Goal: Answer question/provide support: Share knowledge or assist other users

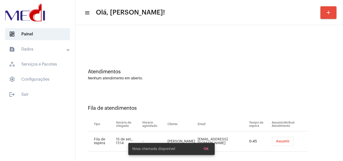
scroll to position [7, 0]
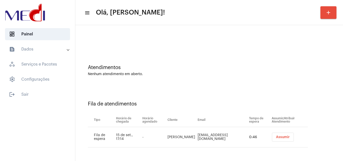
click at [281, 135] on button "Assumir" at bounding box center [283, 137] width 22 height 9
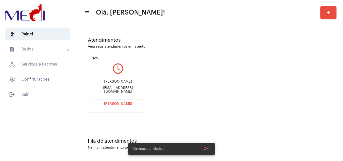
scroll to position [35, 0]
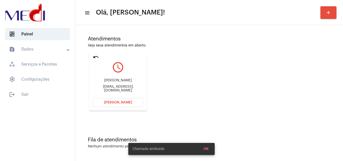
drag, startPoint x: 95, startPoint y: 81, endPoint x: 135, endPoint y: 81, distance: 40.4
click at [135, 81] on mat-card "undo query_builder Irio Augusto Paes Leme Filho iriopaesleme@gmail.com Abrir Ch…" at bounding box center [118, 82] width 58 height 58
copy div "Irio Augusto Paes Leme F"
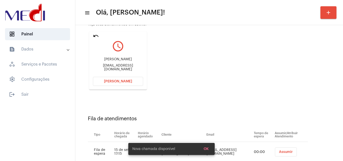
scroll to position [71, 0]
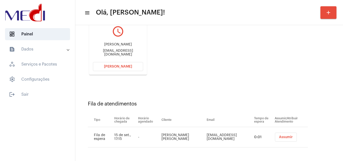
click at [284, 137] on span "Assumir" at bounding box center [286, 137] width 14 height 4
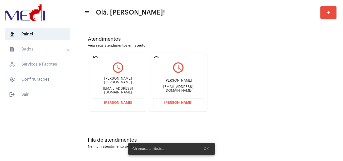
scroll to position [35, 0]
click at [158, 57] on mat-icon "undo" at bounding box center [156, 57] width 6 height 6
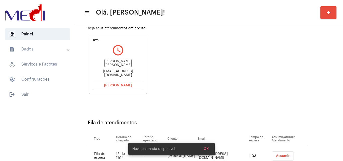
scroll to position [71, 0]
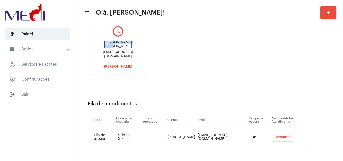
drag, startPoint x: 93, startPoint y: 44, endPoint x: 132, endPoint y: 42, distance: 38.8
click at [132, 42] on div "Leonardo Rezende Pedrosa leonardoppedrosa@icloud.com" at bounding box center [118, 49] width 50 height 23
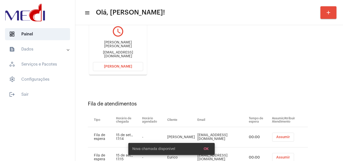
copy div "Leonardo Rezende Pe"
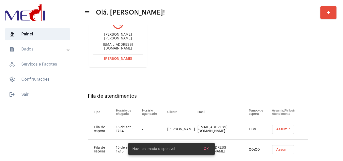
scroll to position [92, 0]
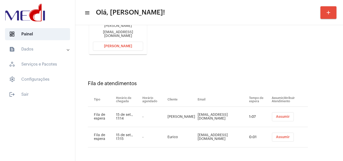
click at [279, 138] on span "Assumir" at bounding box center [283, 137] width 14 height 4
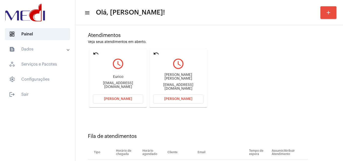
scroll to position [0, 0]
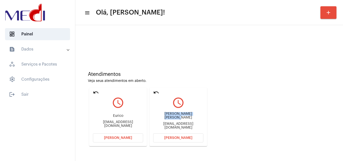
drag, startPoint x: 165, startPoint y: 116, endPoint x: 198, endPoint y: 116, distance: 32.4
click at [198, 116] on div "Leonardo Rezende Pedrosa leonardoppedrosa@icloud.com" at bounding box center [178, 121] width 50 height 23
copy div "Leonardo Rezende Pedro"
click at [171, 137] on span "Abrir Chamada" at bounding box center [178, 138] width 28 height 4
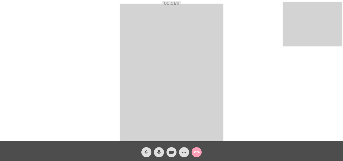
click at [197, 152] on mat-icon "call_end" at bounding box center [197, 152] width 6 height 6
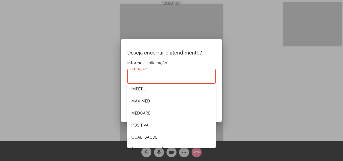
scroll to position [105, 0]
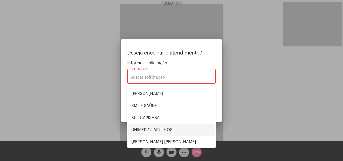
click at [162, 132] on span "UNIMED GUARULHOS" at bounding box center [171, 130] width 80 height 12
type input "UNIMED GUARULHOS"
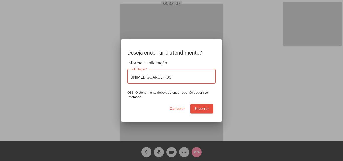
click at [200, 107] on span "Encerrar" at bounding box center [201, 109] width 15 height 4
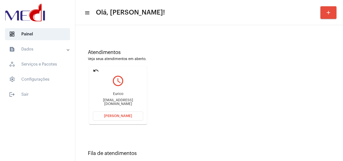
scroll to position [21, 0]
drag, startPoint x: 121, startPoint y: 97, endPoint x: 130, endPoint y: 98, distance: 9.6
click at [130, 98] on div "Eurico eurico3276@gmail.com" at bounding box center [118, 99] width 50 height 23
copy div "Eurico"
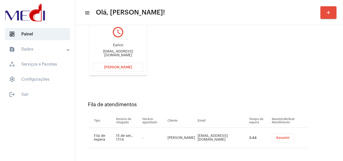
scroll to position [71, 0]
click at [117, 64] on button "Abrir Chamada" at bounding box center [118, 66] width 50 height 9
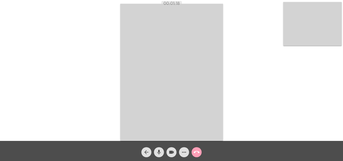
click at [195, 153] on mat-icon "call_end" at bounding box center [197, 152] width 6 height 6
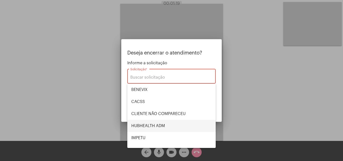
click at [161, 124] on span "HUBHEALTH ADM" at bounding box center [171, 126] width 80 height 12
type input "HUBHEALTH ADM"
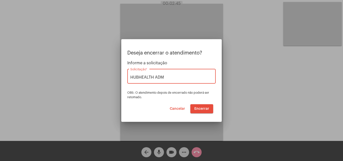
click at [198, 108] on span "Encerrar" at bounding box center [201, 109] width 15 height 4
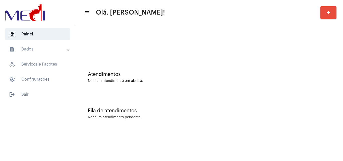
click at [157, 61] on div "Atendimentos Nenhum atendimento em aberto." at bounding box center [209, 75] width 263 height 36
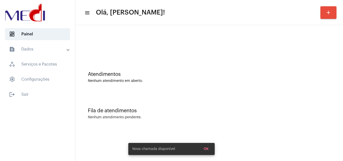
click at [153, 69] on div "Atendimentos Nenhum atendimento em aberto." at bounding box center [209, 75] width 263 height 36
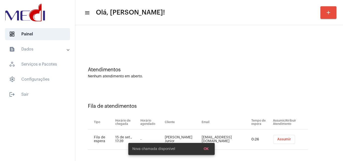
scroll to position [7, 0]
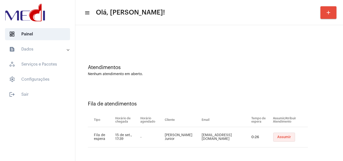
click at [279, 138] on span "Assumir" at bounding box center [284, 137] width 14 height 4
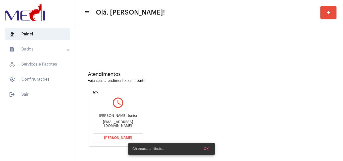
scroll to position [35, 0]
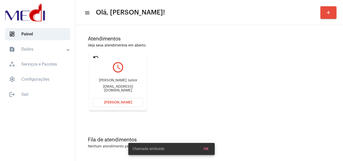
click at [95, 57] on mat-icon "undo" at bounding box center [96, 57] width 6 height 6
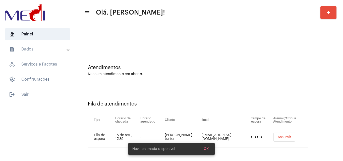
scroll to position [7, 0]
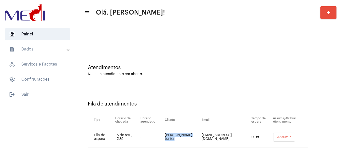
drag, startPoint x: 169, startPoint y: 131, endPoint x: 182, endPoint y: 139, distance: 14.9
click at [183, 139] on td "Roque Farias Junior" at bounding box center [182, 137] width 37 height 20
copy td "Roque Farias Junior"
click at [277, 138] on span "Assumir" at bounding box center [284, 137] width 14 height 4
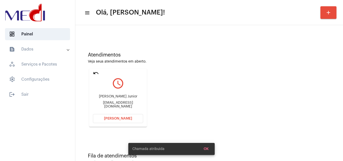
scroll to position [35, 0]
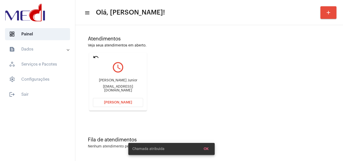
click at [112, 104] on span "[PERSON_NAME]" at bounding box center [118, 103] width 28 height 4
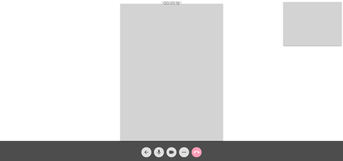
click at [197, 152] on mat-icon "call_end" at bounding box center [197, 152] width 6 height 6
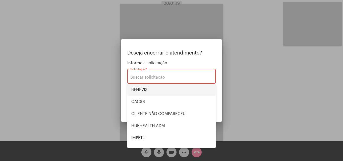
click at [151, 88] on span "BENEVIX" at bounding box center [171, 90] width 80 height 12
type input "BENEVIX"
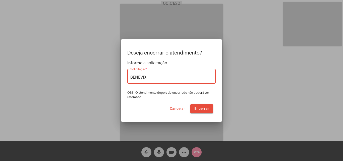
click at [200, 109] on span "Encerrar" at bounding box center [201, 109] width 15 height 4
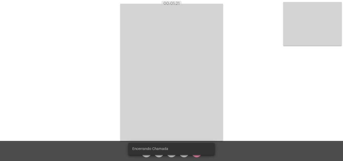
click at [200, 109] on video at bounding box center [171, 72] width 103 height 137
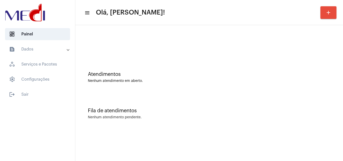
click at [171, 109] on div "Fila de atendimentos" at bounding box center [209, 111] width 243 height 6
click at [168, 105] on div "Fila de atendimentos Nenhum atendimento pendente." at bounding box center [209, 111] width 263 height 36
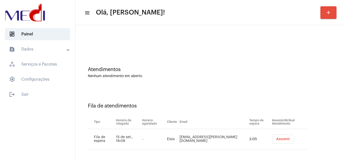
scroll to position [7, 0]
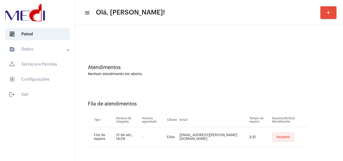
click at [276, 137] on span "Assumir" at bounding box center [283, 137] width 14 height 4
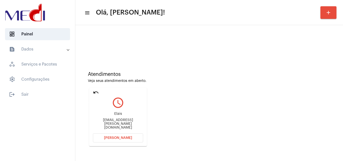
click at [96, 90] on mat-icon "undo" at bounding box center [96, 92] width 6 height 6
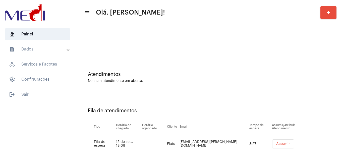
click at [279, 142] on span "Assumir" at bounding box center [283, 144] width 14 height 4
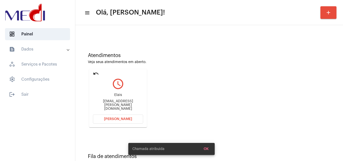
scroll to position [35, 0]
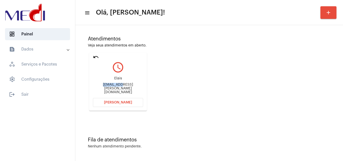
drag, startPoint x: 94, startPoint y: 88, endPoint x: 115, endPoint y: 90, distance: 20.5
click at [115, 90] on div "Elais elais.gomes@hotmail.com" at bounding box center [118, 85] width 50 height 23
copy div "elais.gome"
click at [100, 103] on button "Abrir Chamada" at bounding box center [118, 102] width 50 height 9
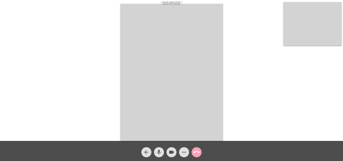
click at [195, 154] on mat-icon "call_end" at bounding box center [197, 152] width 6 height 6
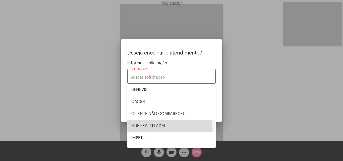
click at [162, 127] on span "HUBHEALTH ADM" at bounding box center [171, 126] width 80 height 12
type input "HUBHEALTH ADM"
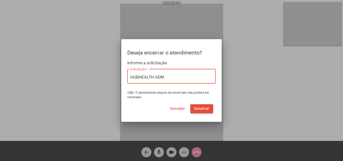
click at [201, 108] on span "Encerrar" at bounding box center [201, 109] width 15 height 4
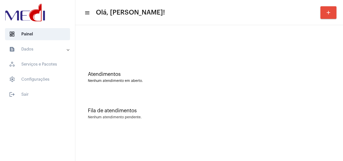
click at [132, 68] on div "Atendimentos Nenhum atendimento em aberto." at bounding box center [209, 75] width 263 height 36
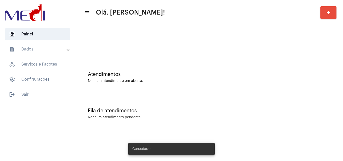
click at [186, 83] on div "Atendimentos Nenhum atendimento em aberto." at bounding box center [209, 75] width 263 height 36
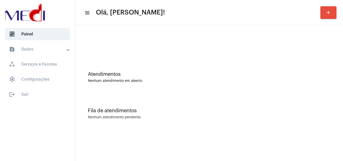
click at [180, 87] on div "Atendimentos Nenhum atendimento em aberto." at bounding box center [209, 75] width 263 height 36
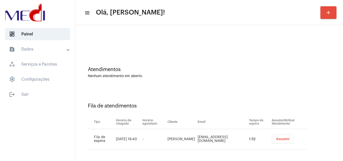
scroll to position [7, 0]
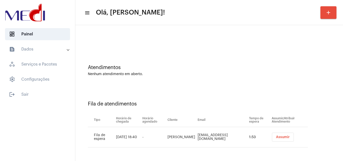
click at [285, 138] on span "Assumir" at bounding box center [283, 137] width 14 height 4
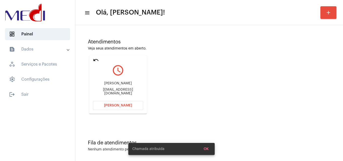
scroll to position [35, 0]
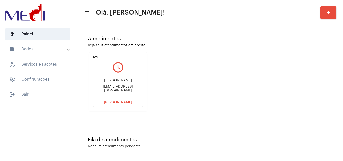
drag, startPoint x: 94, startPoint y: 79, endPoint x: 137, endPoint y: 82, distance: 43.1
click at [137, 82] on div "Emanuelly Soares de Almeida Bezerra [EMAIL_ADDRESS][DOMAIN_NAME]" at bounding box center [118, 85] width 50 height 23
drag, startPoint x: 178, startPoint y: 70, endPoint x: 125, endPoint y: 72, distance: 53.1
click at [176, 69] on div "Atendimentos Veja seus atendimentos em aberto. undo query_builder Emanuelly Soa…" at bounding box center [209, 71] width 263 height 101
drag, startPoint x: 96, startPoint y: 79, endPoint x: 137, endPoint y: 86, distance: 41.9
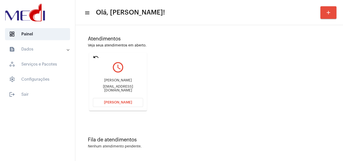
click at [136, 84] on div "Emanuelly Soares de Almeida Bezerra [EMAIL_ADDRESS][DOMAIN_NAME]" at bounding box center [118, 85] width 50 height 23
copy div "[PERSON_NAME]"
click at [114, 102] on span "[PERSON_NAME]" at bounding box center [118, 103] width 28 height 4
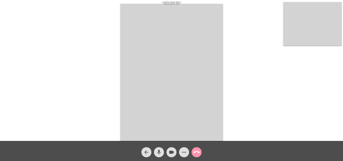
click at [196, 154] on mat-icon "call_end" at bounding box center [197, 152] width 6 height 6
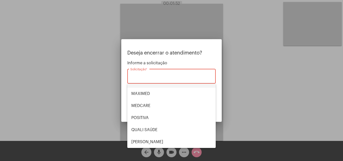
scroll to position [105, 0]
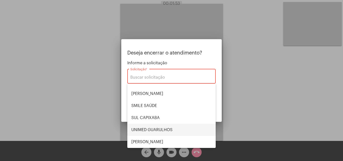
click at [165, 131] on span "UNIMED GUARULHOS" at bounding box center [171, 130] width 80 height 12
type input "UNIMED GUARULHOS"
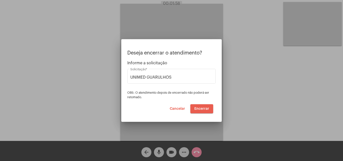
click at [201, 109] on span "Encerrar" at bounding box center [201, 109] width 15 height 4
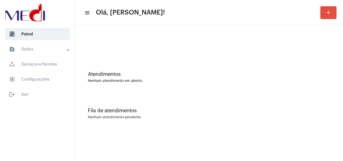
click at [179, 89] on div "Atendimentos Nenhum atendimento em aberto." at bounding box center [209, 75] width 263 height 36
click at [164, 73] on div "Atendimentos" at bounding box center [209, 75] width 243 height 6
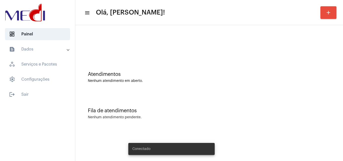
click at [163, 51] on div at bounding box center [209, 42] width 263 height 29
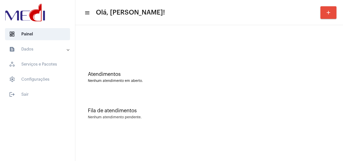
click at [130, 48] on div at bounding box center [209, 42] width 263 height 29
click at [177, 66] on div "Atendimentos Nenhum atendimento em aberto." at bounding box center [209, 75] width 263 height 36
